Goal: Information Seeking & Learning: Learn about a topic

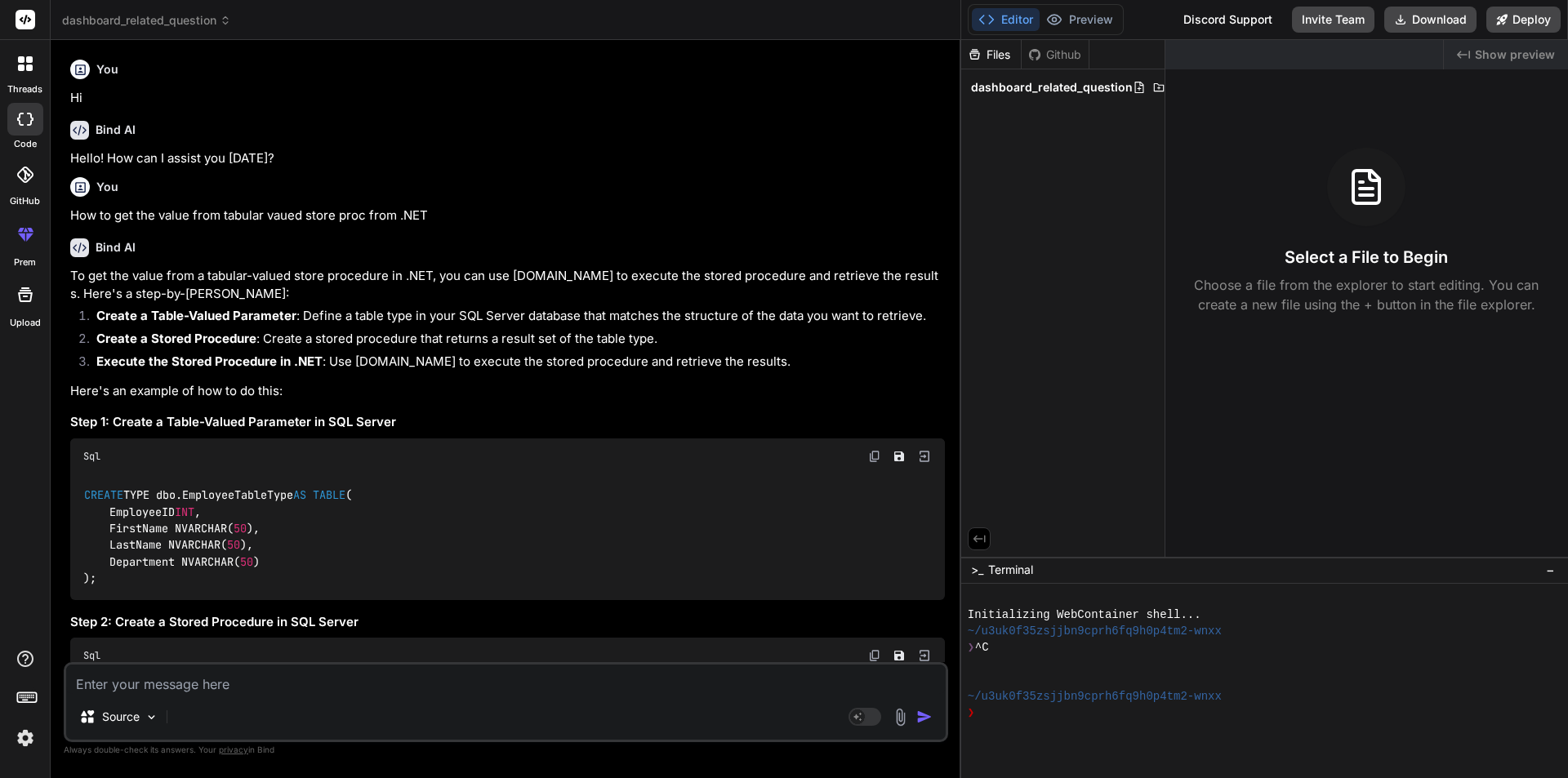
scroll to position [10894, 0]
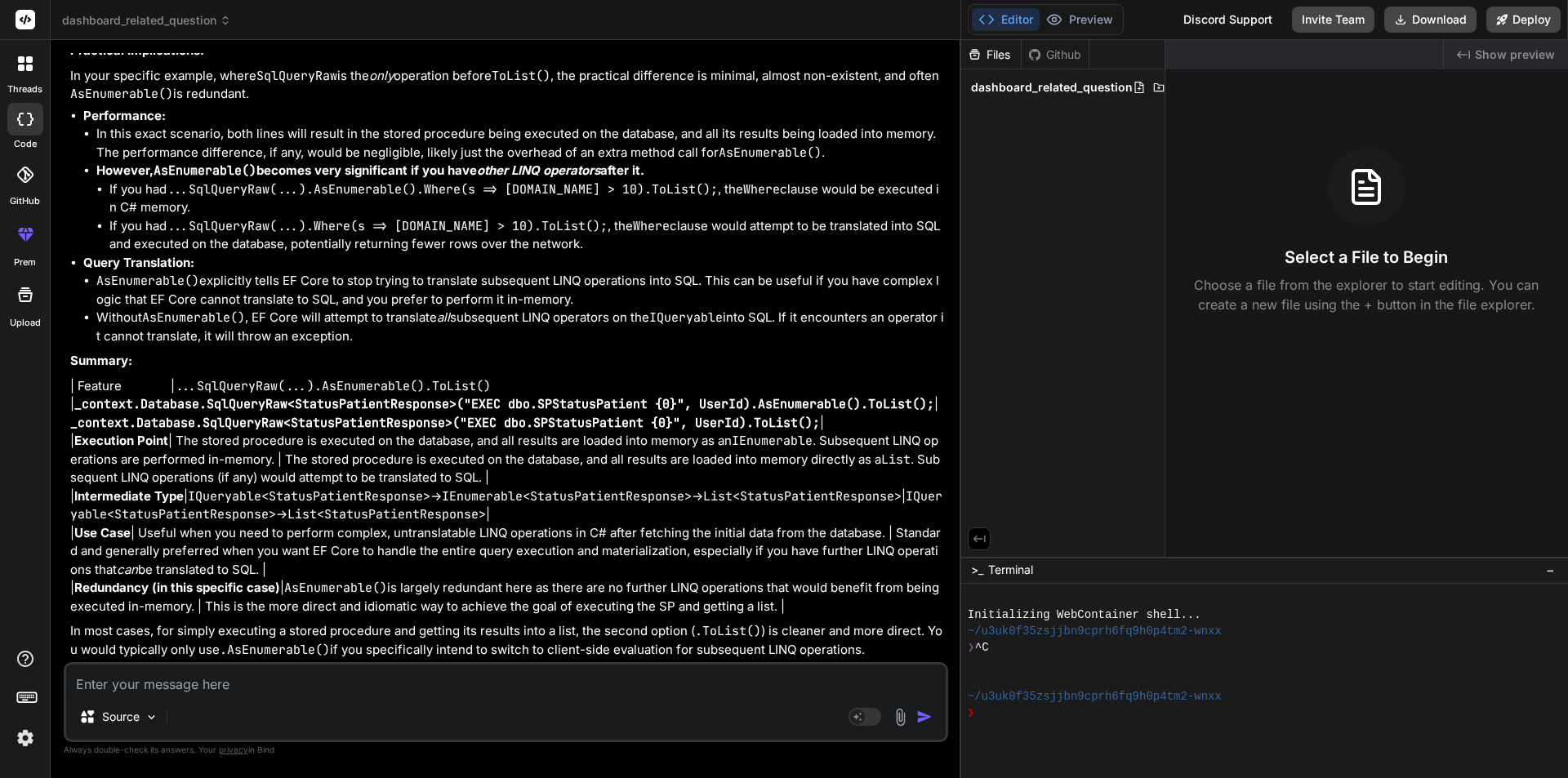
click at [352, 682] on textarea at bounding box center [505, 679] width 879 height 29
paste textarea "System.AggregateException: 'Some services are not able to be constructed (Error…"
type textarea "System.AggregateException: 'Some services are not able to be constructed (Error…"
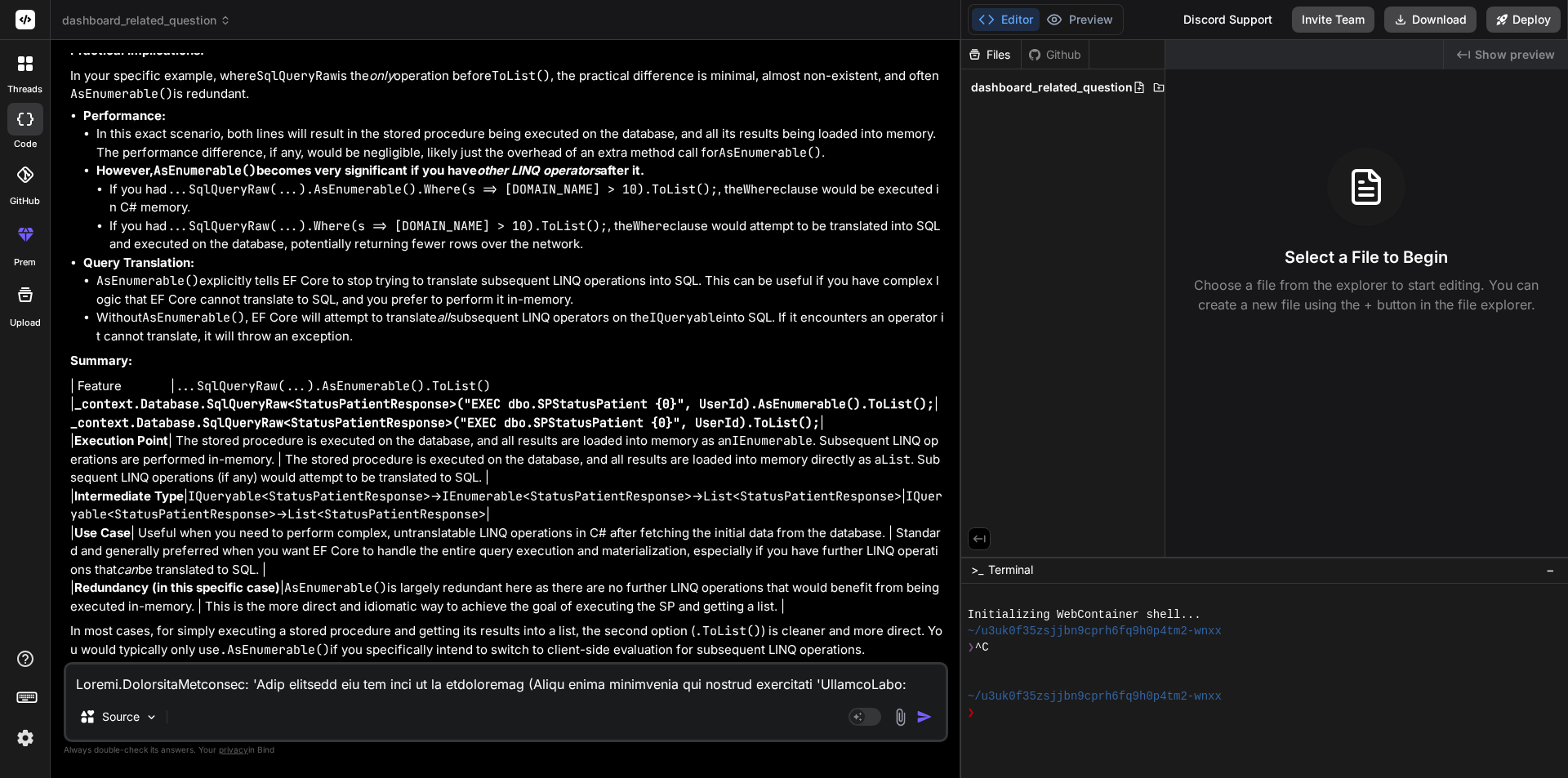
scroll to position [786, 0]
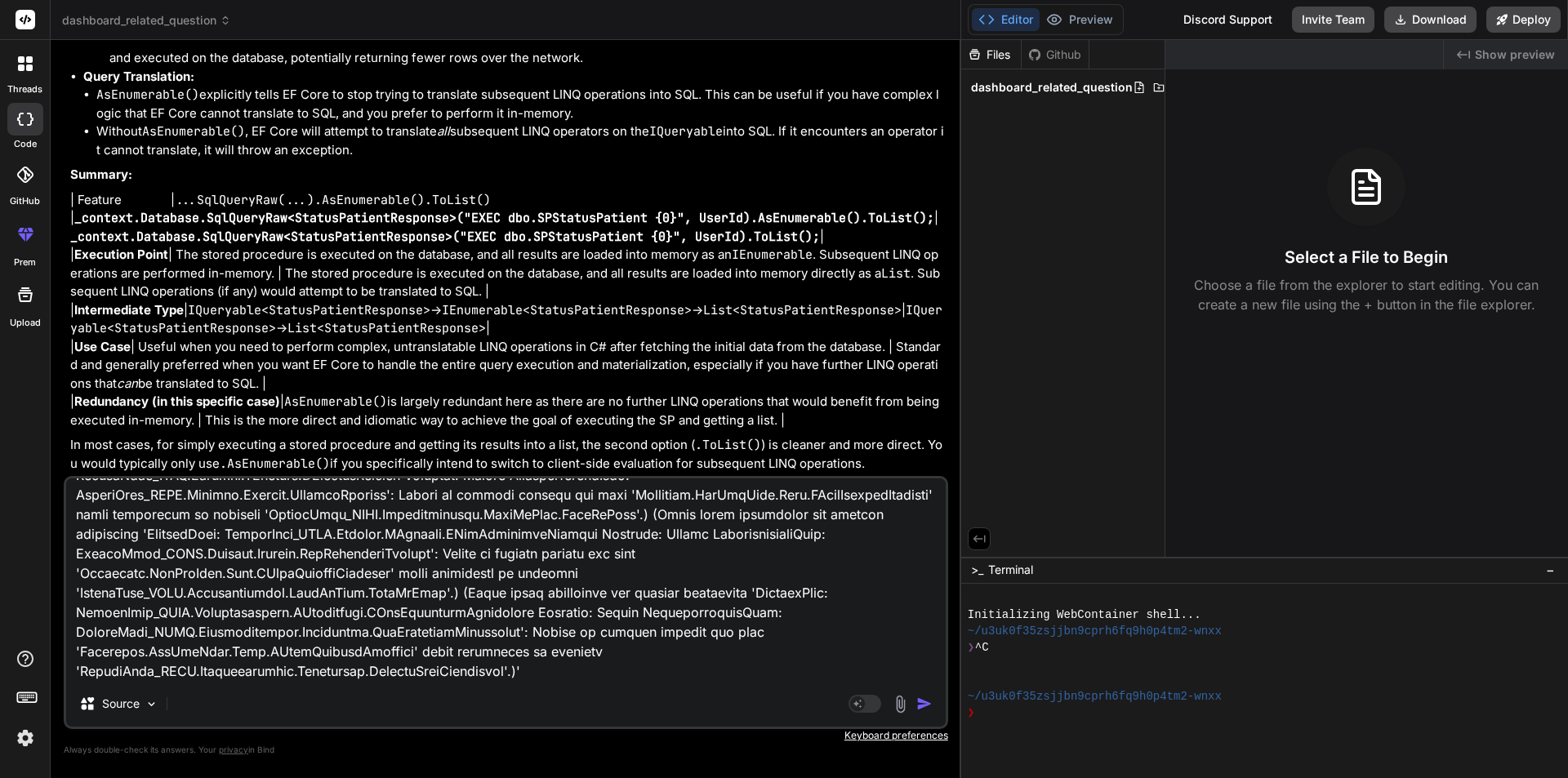
type textarea "x"
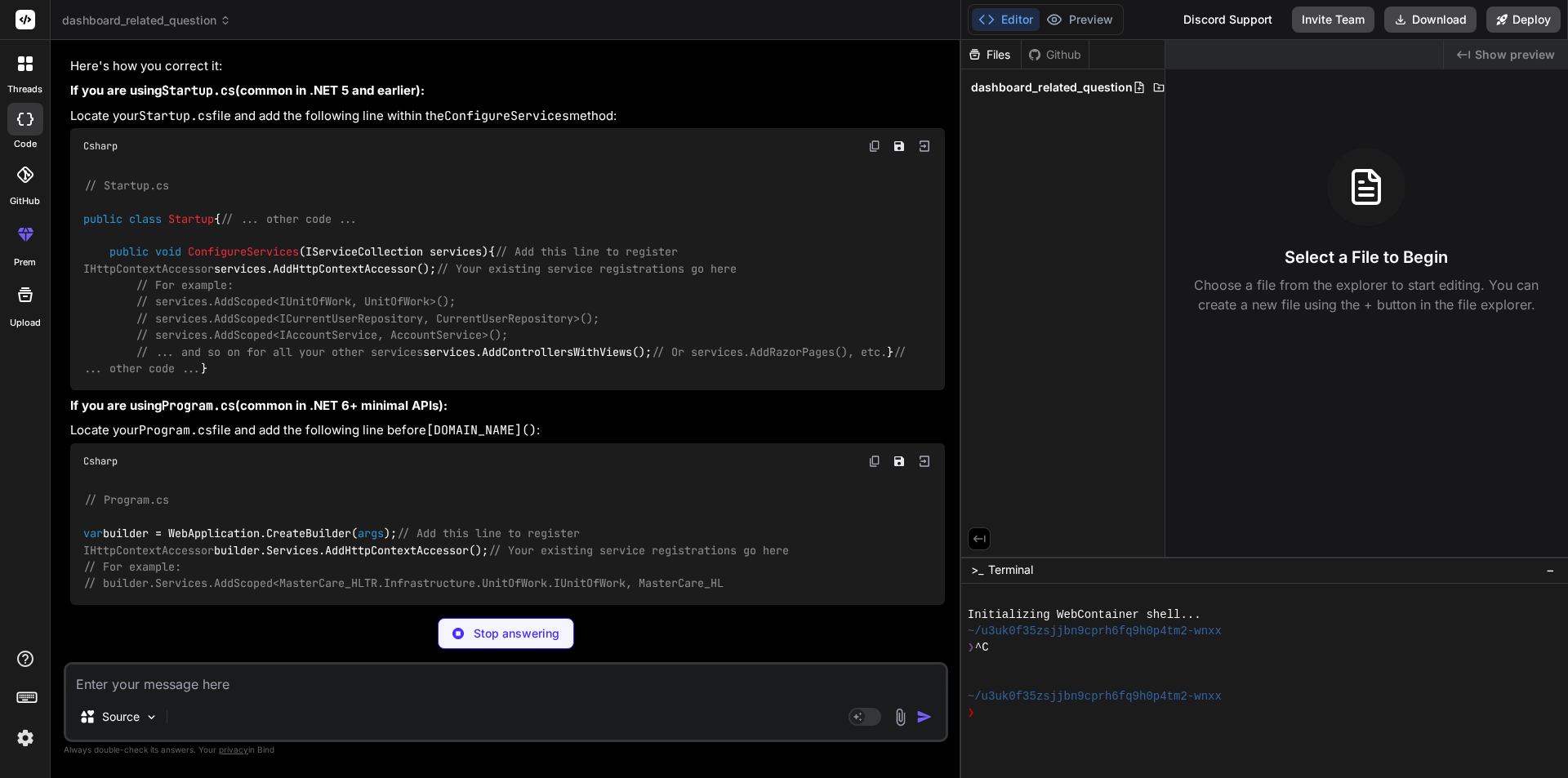
scroll to position [12369, 0]
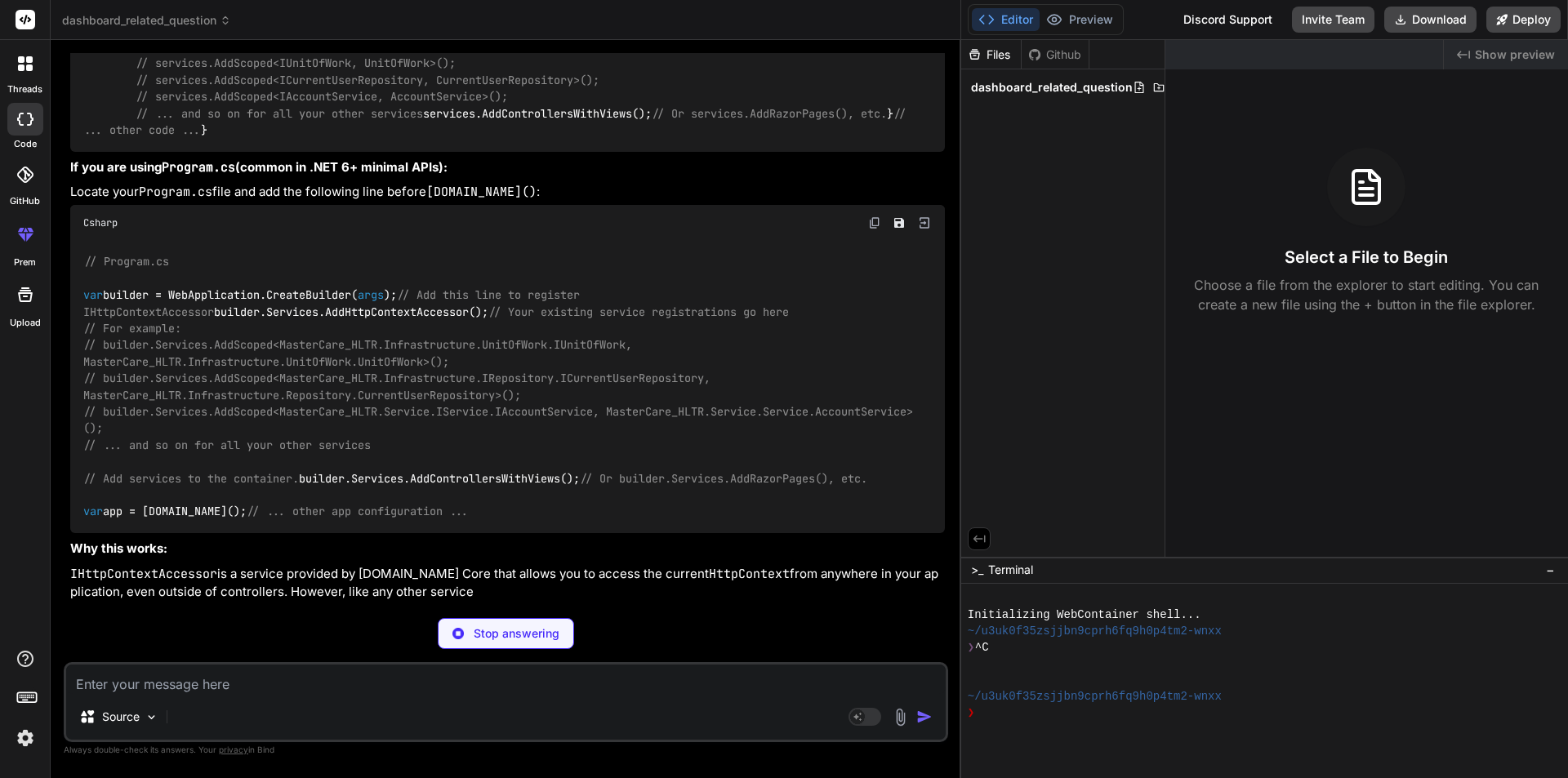
type textarea "x"
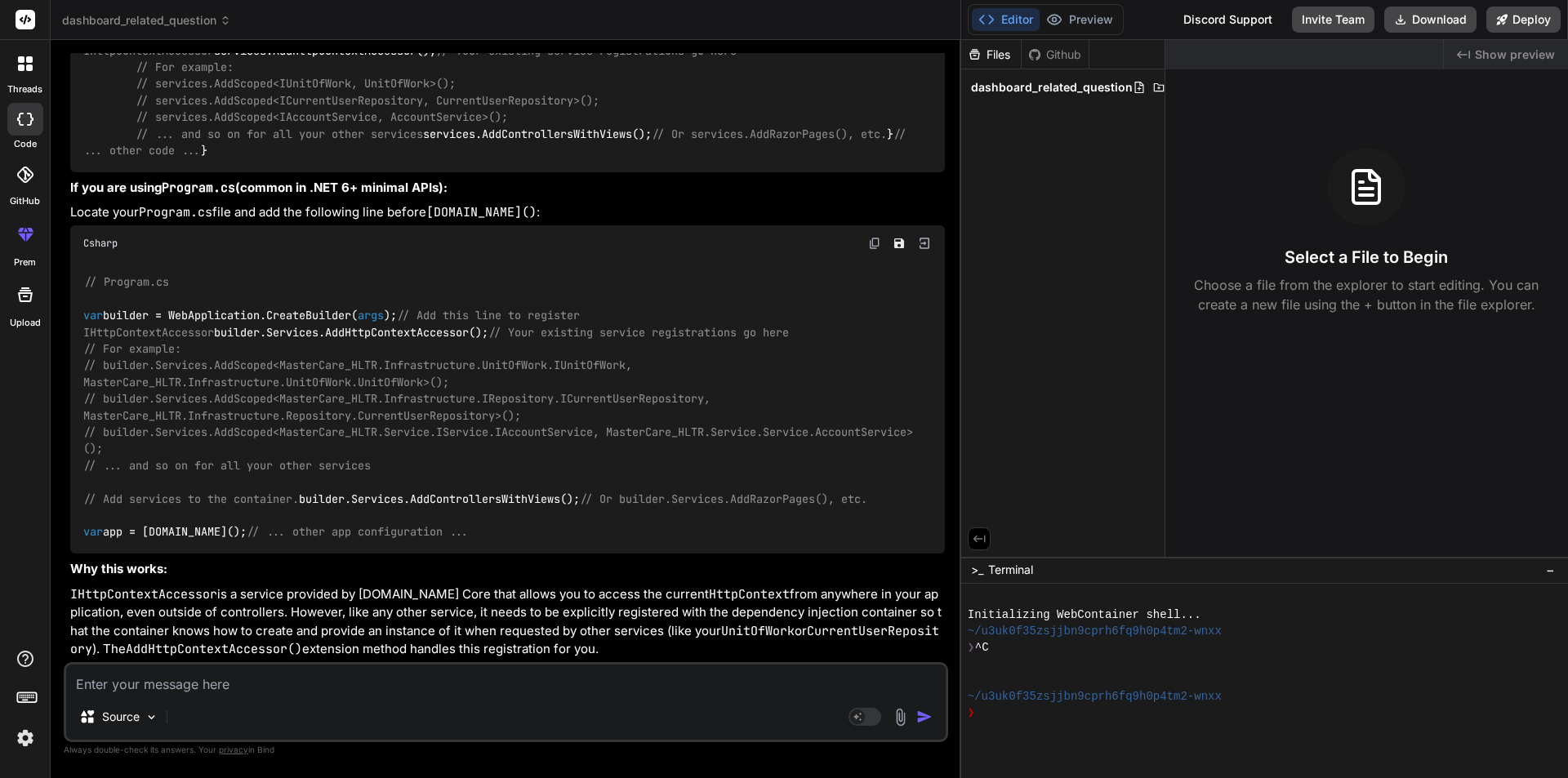
click at [369, 172] on div "// Startup.cs public class Startup { // ... other code ... public void Configur…" at bounding box center [508, 59] width 875 height 226
copy code "services.AddHttpContextAccessor();"
click at [226, 682] on textarea at bounding box center [505, 679] width 879 height 29
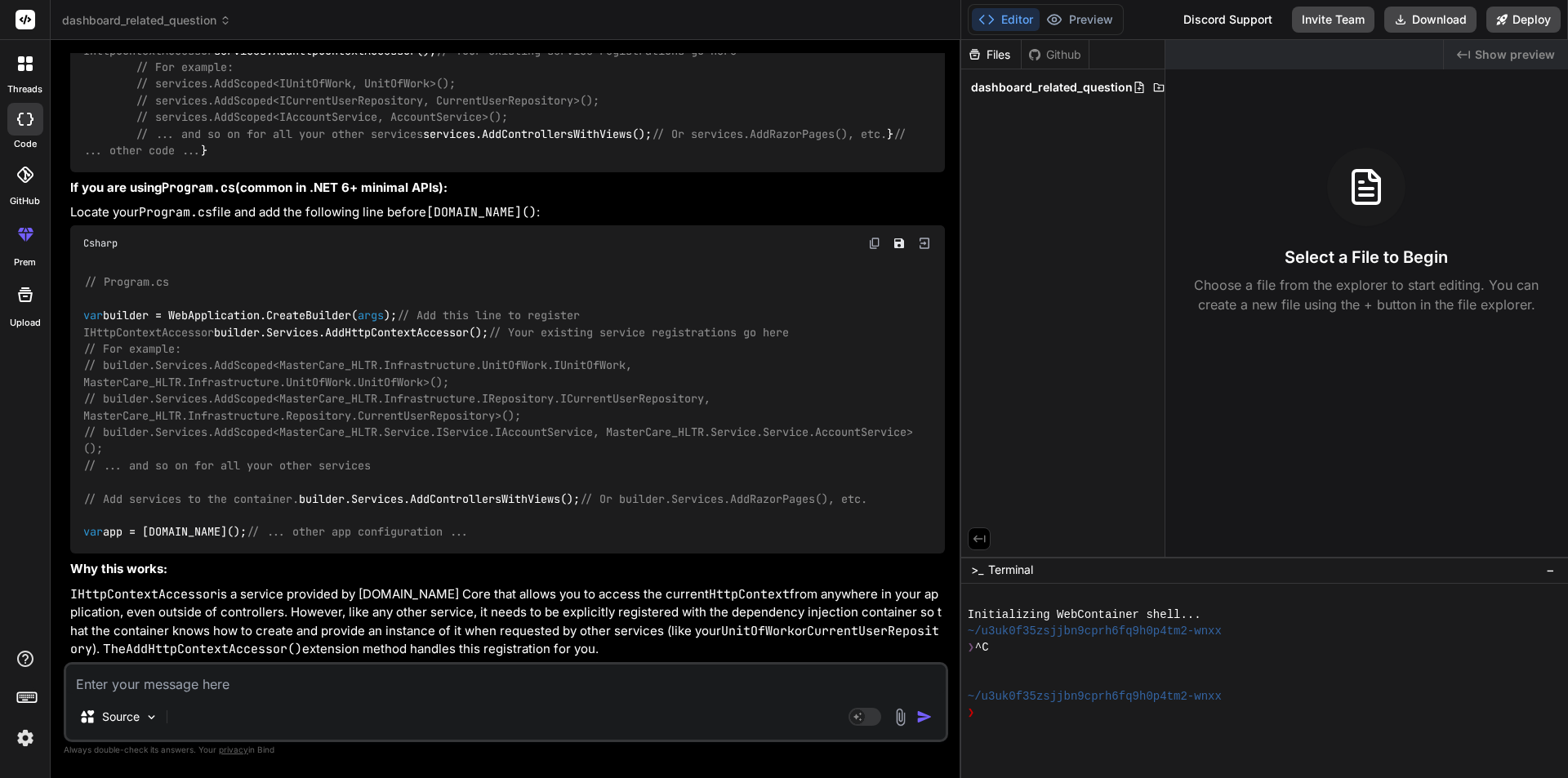
paste textarea "public int? TotalCases { get { return (this.StatusPatientResponses?.Count() ?? …"
type textarea "public int? TotalCases { get { return (this.StatusPatientResponses?.Count() ?? …"
type textarea "x"
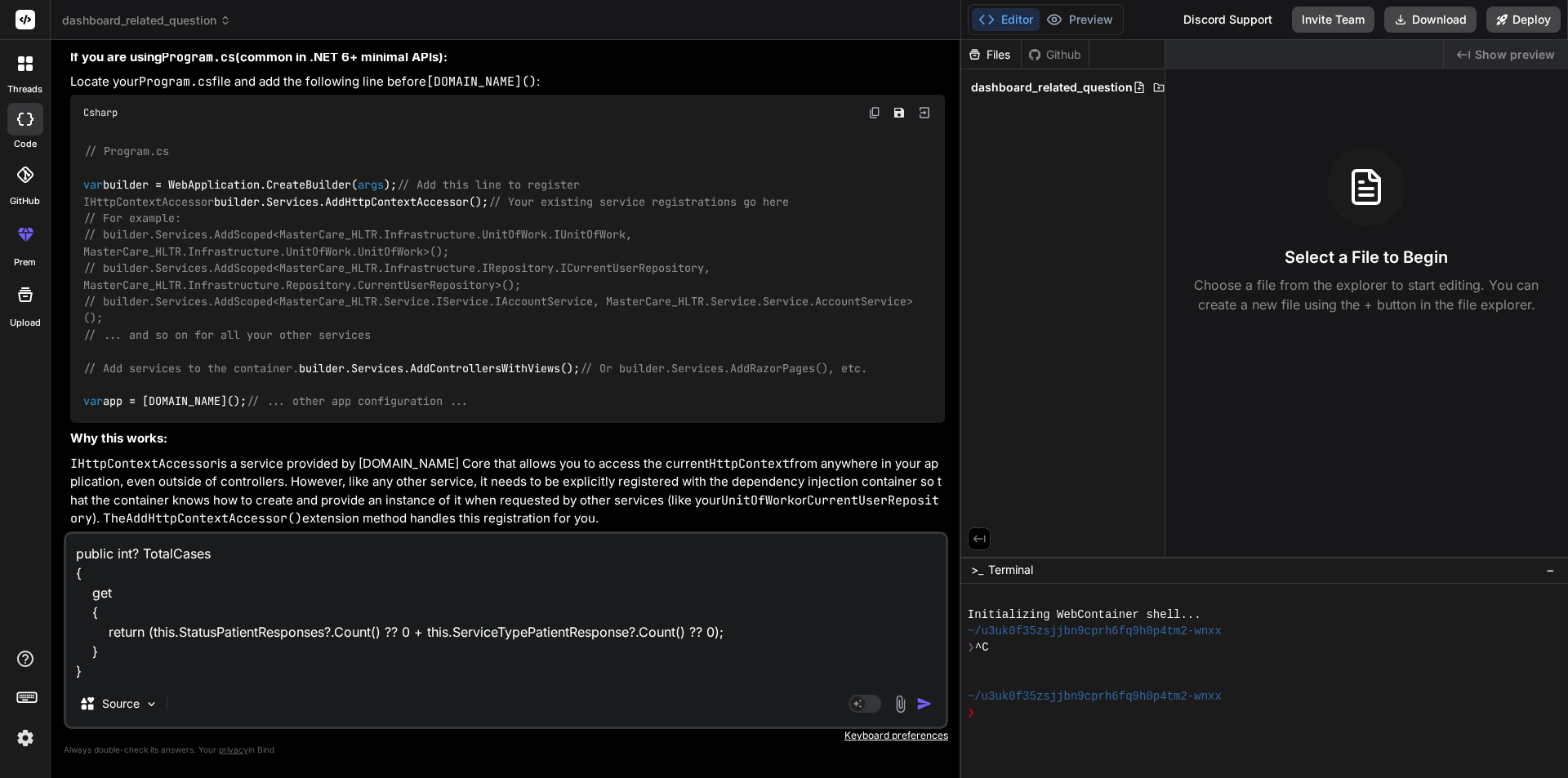
type textarea "public int? TotalCases { get { return (this.StatusPatientResponses?.Count() ?? …"
type textarea "x"
type textarea "public int? TotalCases { get { return (this.StatusPatientResponses?.Count() ?? …"
type textarea "x"
type textarea "public int? TotalCases { get { return (this.StatusPatientResponses?.Count() ?? …"
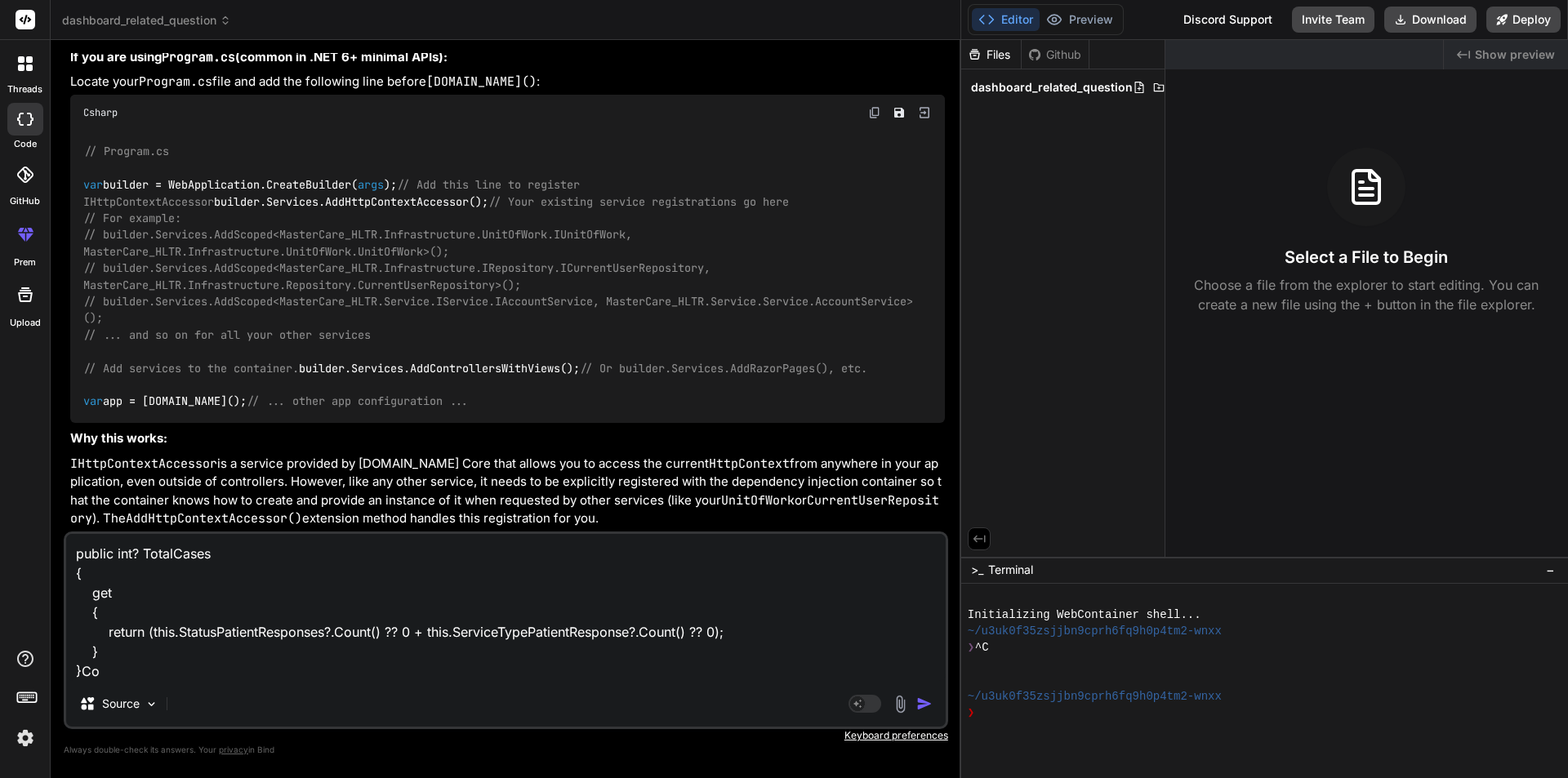
type textarea "x"
type textarea "public int? TotalCases { get { return (this.StatusPatientResponses?.Count() ?? …"
type textarea "x"
type textarea "public int? TotalCases { get { return (this.StatusPatientResponses?.Count() ?? …"
type textarea "x"
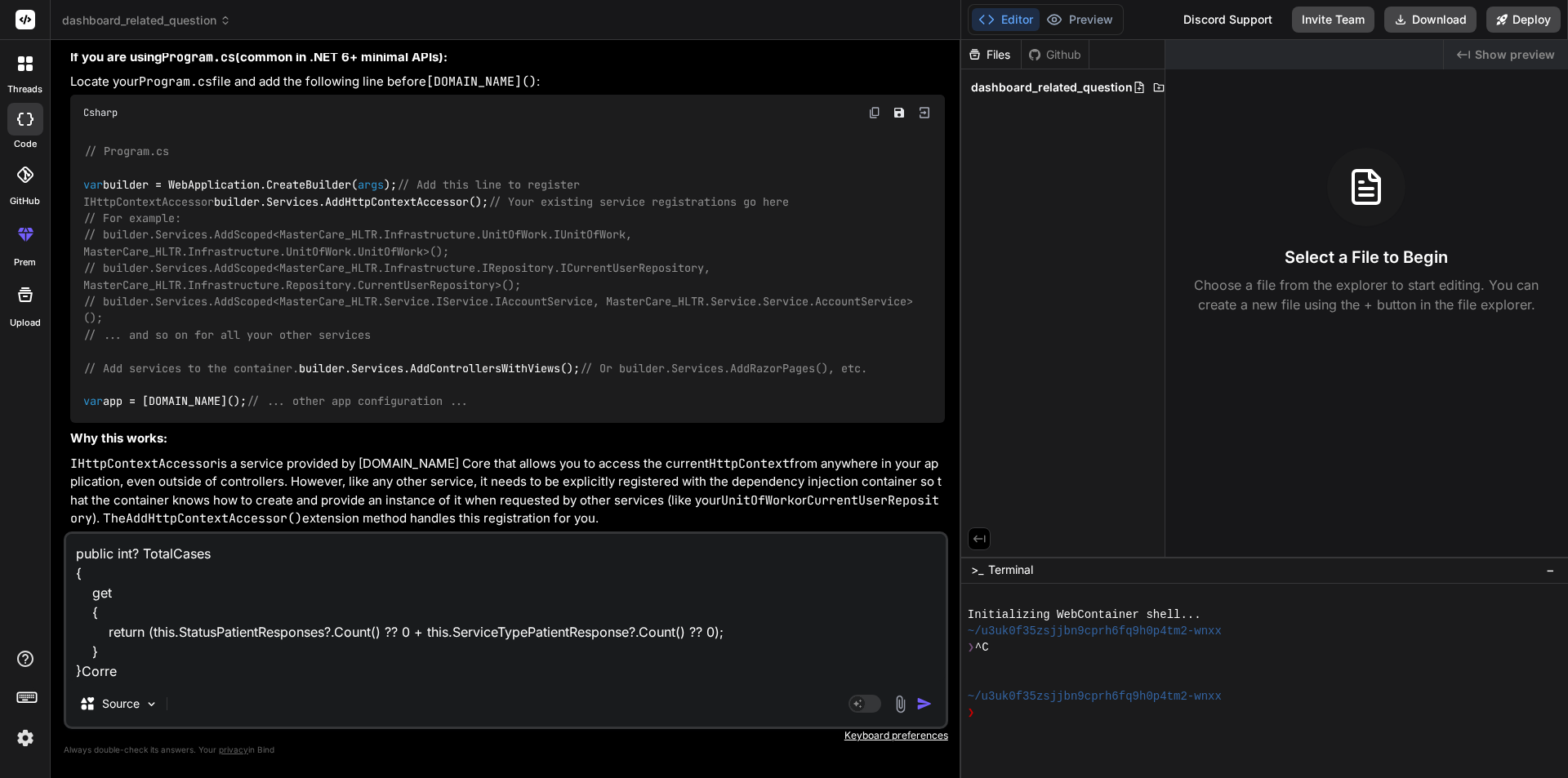
type textarea "public int? TotalCases { get { return (this.StatusPatientResponses?.Count() ?? …"
type textarea "x"
type textarea "public int? TotalCases { get { return (this.StatusPatientResponses?.Count() ?? …"
type textarea "x"
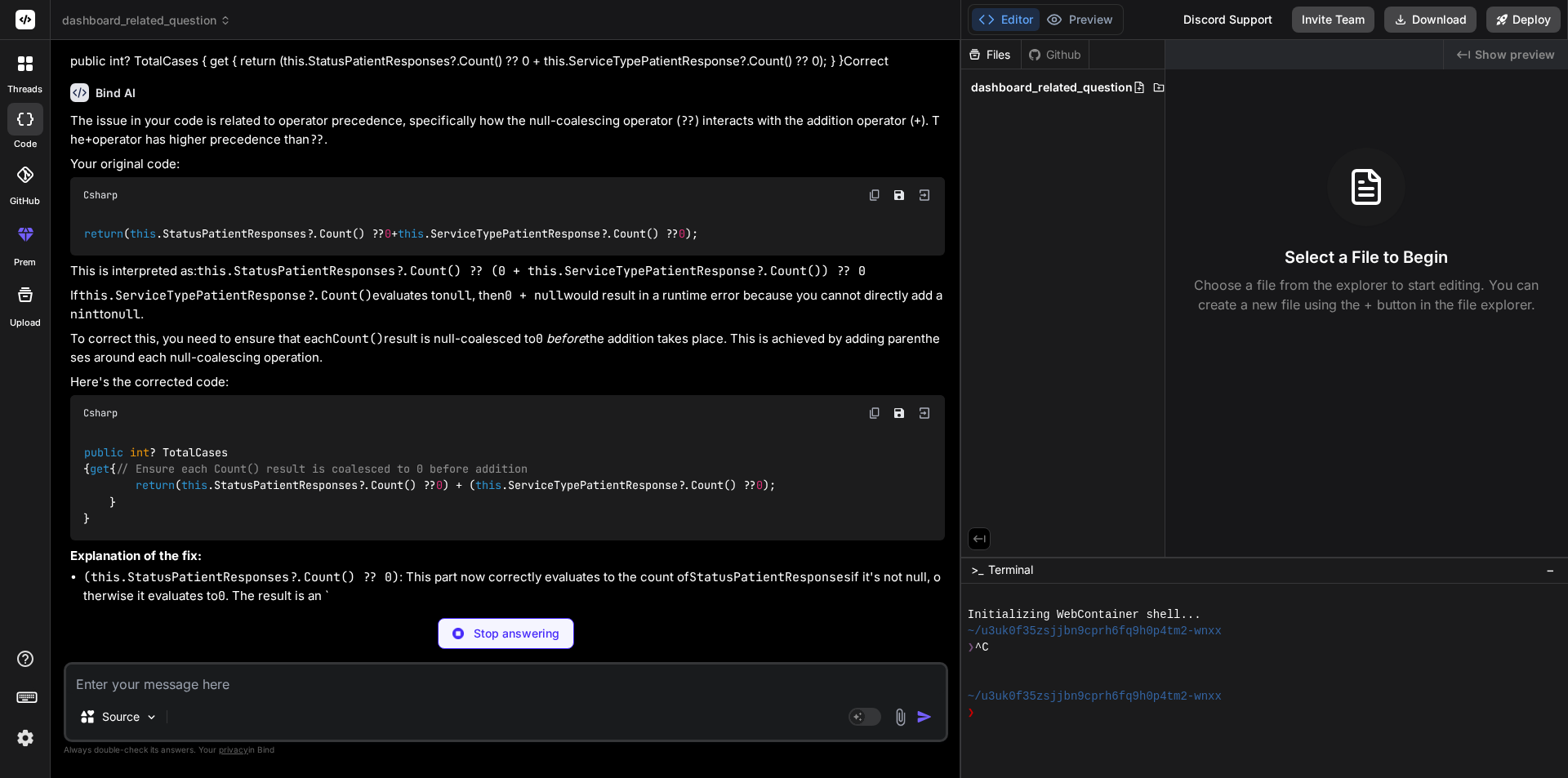
scroll to position [13452, 0]
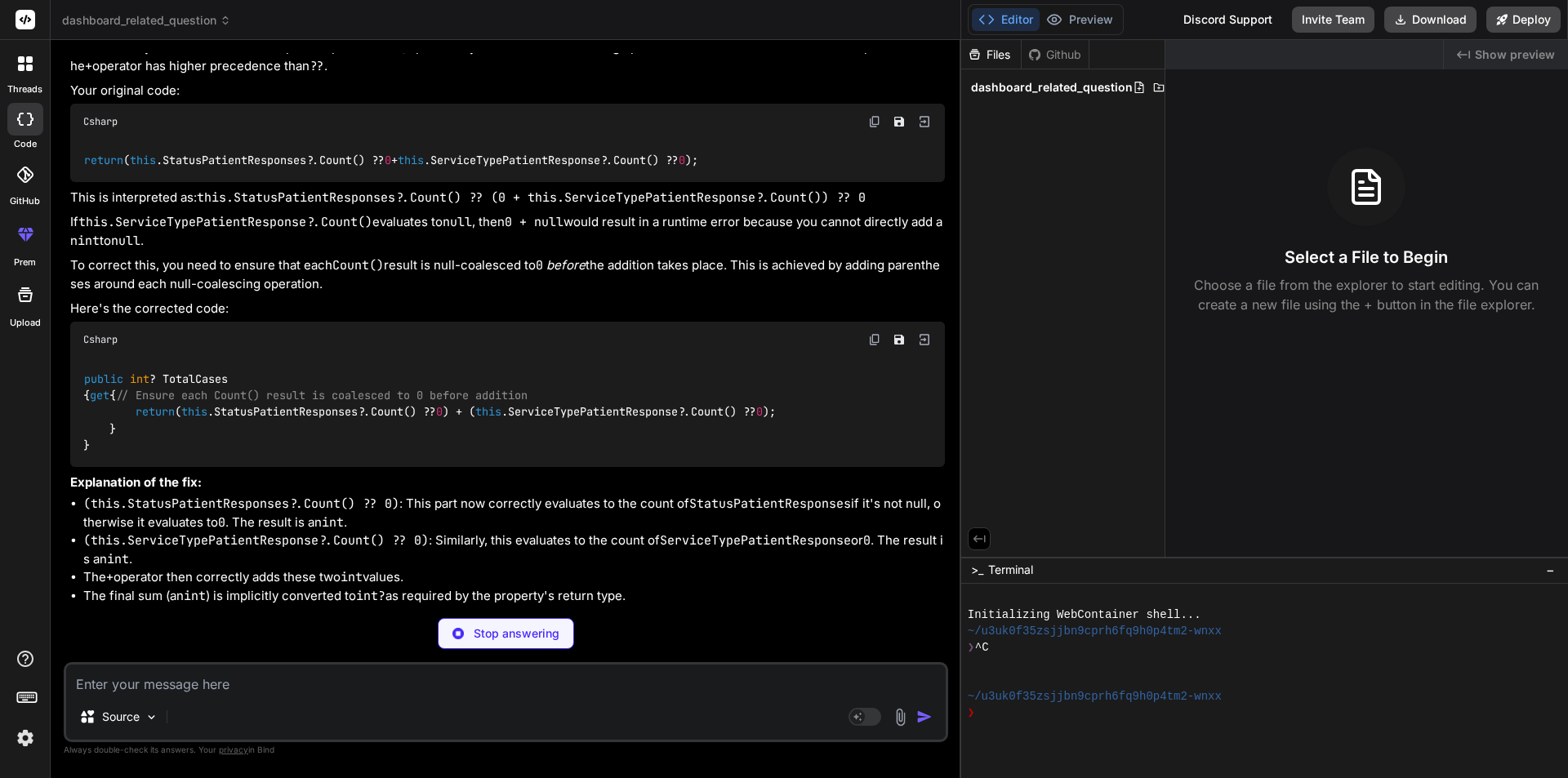
type textarea "x"
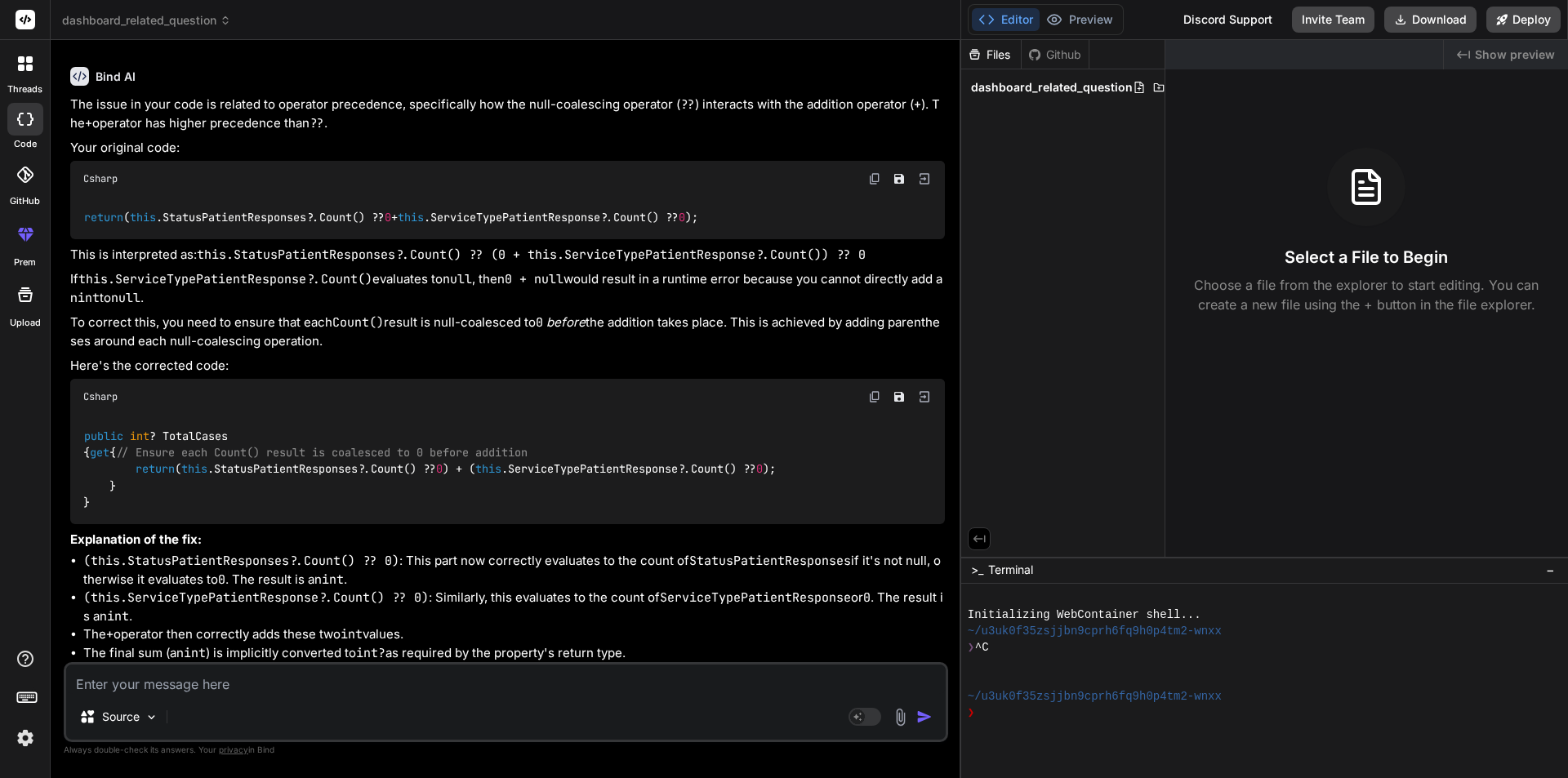
scroll to position [13605, 0]
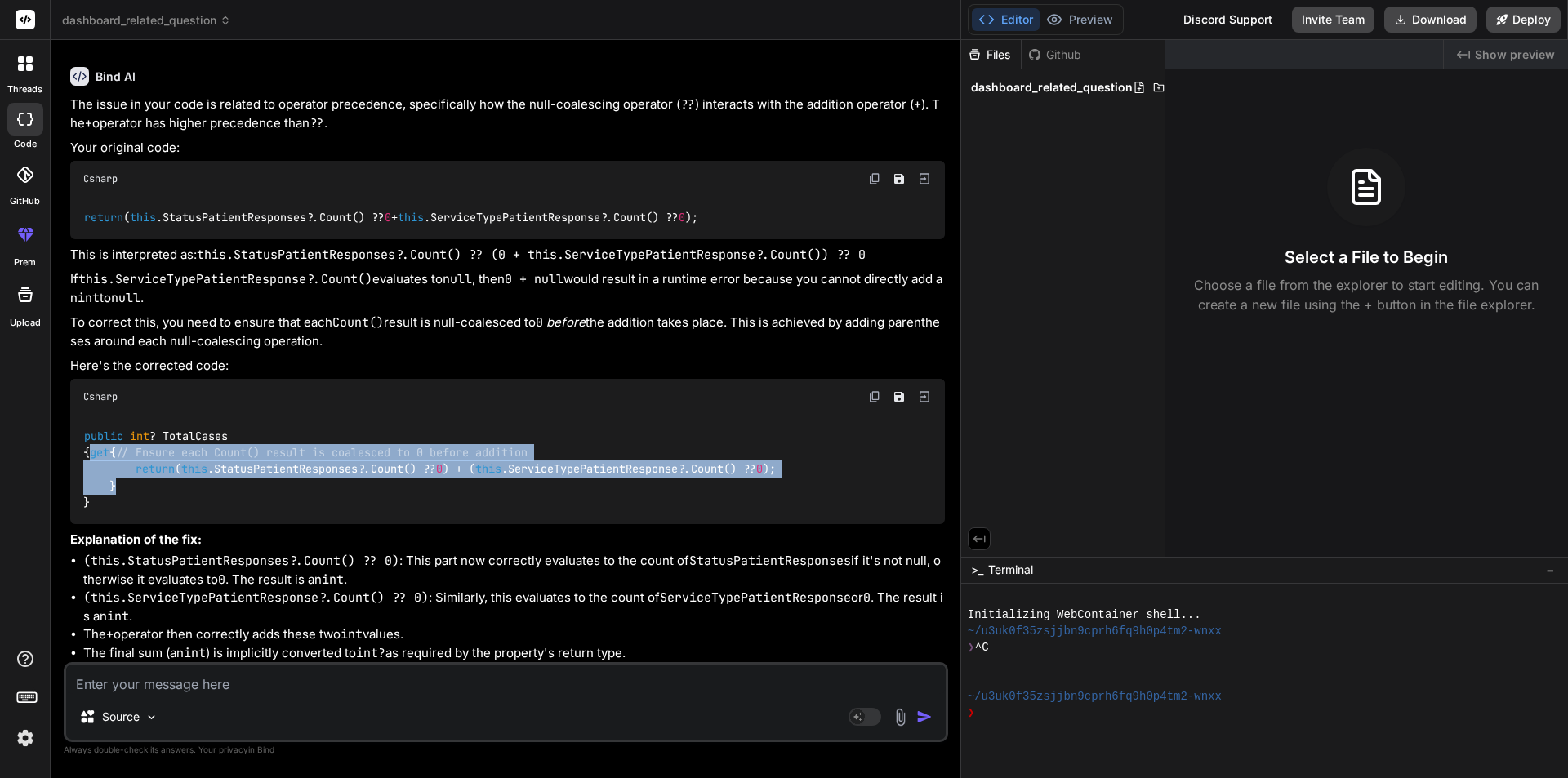
drag, startPoint x: 110, startPoint y: 422, endPoint x: 133, endPoint y: 489, distance: 70.8
click at [133, 489] on div "public int ? TotalCases { get { // Ensure each Count() result is coalesced to 0…" at bounding box center [508, 469] width 875 height 109
copy code "get { // Ensure each Count() result is coalesced to 0 before addition return ( …"
